Goal: Navigation & Orientation: Find specific page/section

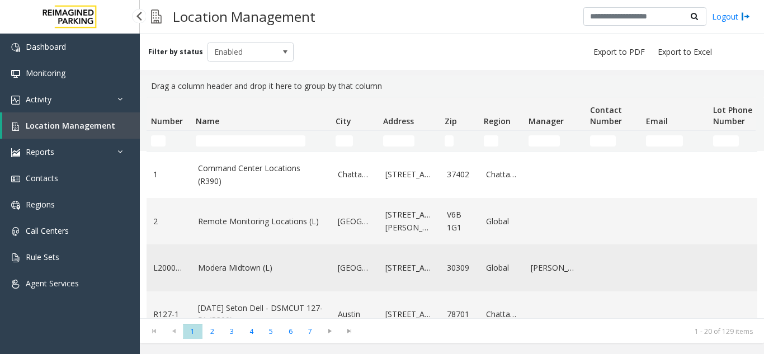
click at [244, 277] on td "Modera Midtown (L)" at bounding box center [261, 267] width 140 height 46
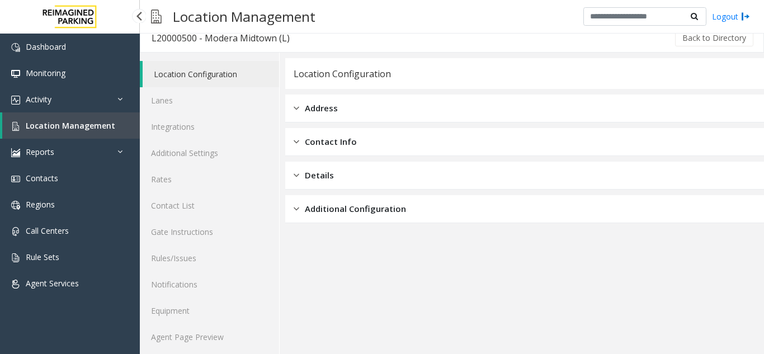
scroll to position [15, 0]
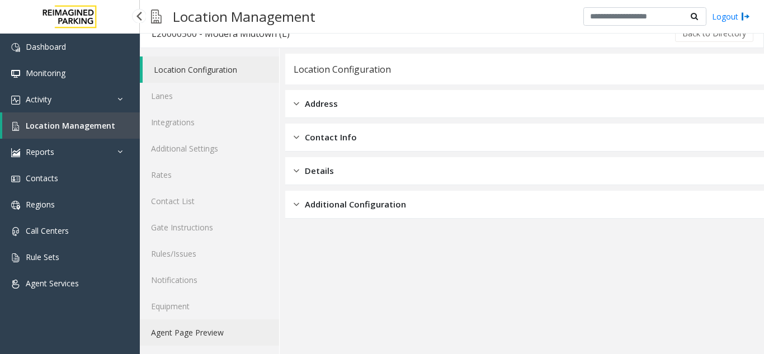
click at [197, 337] on link "Agent Page Preview" at bounding box center [209, 332] width 139 height 26
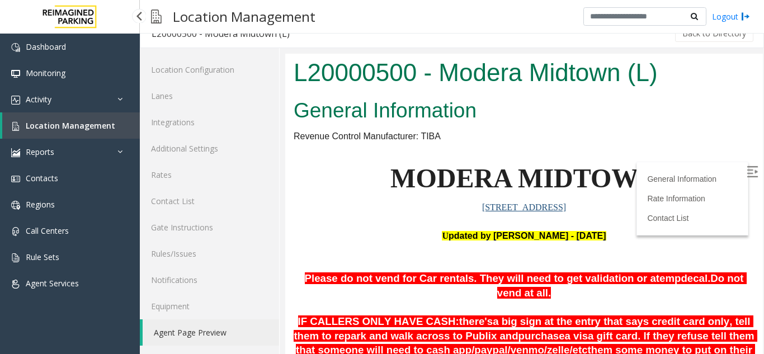
drag, startPoint x: 562, startPoint y: 363, endPoint x: 515, endPoint y: 204, distance: 165.7
click at [515, 204] on span "95 8th St. Atlanta, GA" at bounding box center [524, 208] width 84 height 10
click at [82, 125] on span "Location Management" at bounding box center [71, 125] width 90 height 11
